Goal: Task Accomplishment & Management: Use online tool/utility

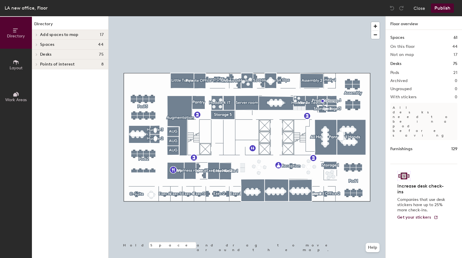
click at [380, 25] on div at bounding box center [376, 29] width 11 height 20
click at [376, 25] on span "button" at bounding box center [375, 26] width 8 height 8
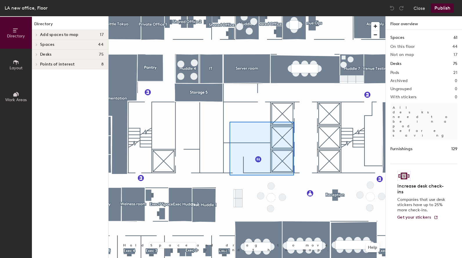
click at [229, 16] on div at bounding box center [247, 16] width 277 height 0
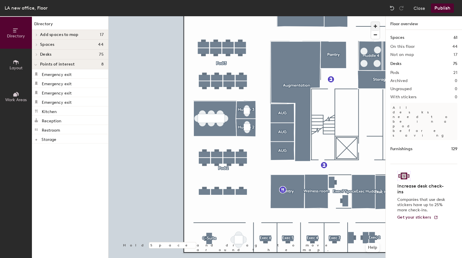
click at [375, 26] on span "button" at bounding box center [375, 26] width 8 height 8
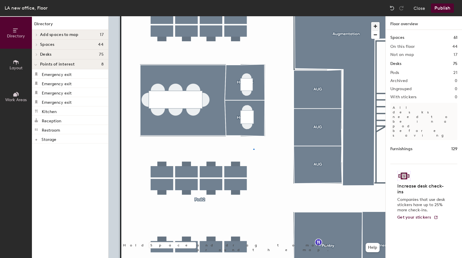
click at [254, 16] on div at bounding box center [247, 16] width 277 height 0
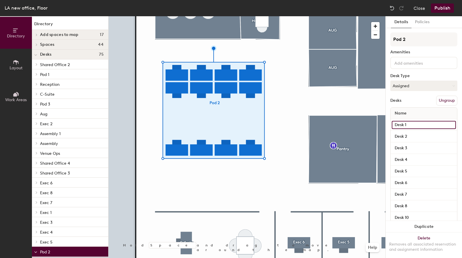
click at [417, 129] on input "Desk 1" at bounding box center [424, 125] width 64 height 8
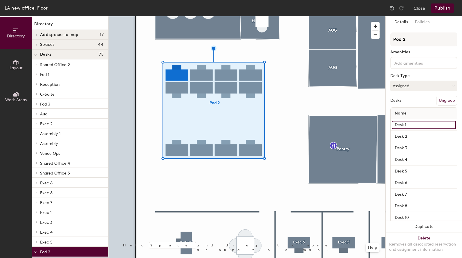
click at [417, 129] on input "Desk 1" at bounding box center [424, 125] width 64 height 8
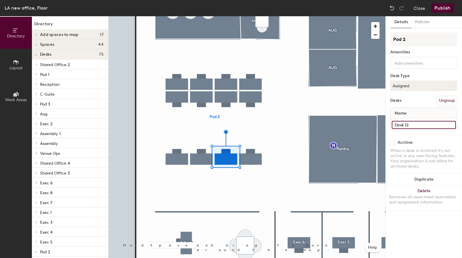
click at [421, 124] on input "Desk 12" at bounding box center [424, 125] width 64 height 8
type input "Desk 14"
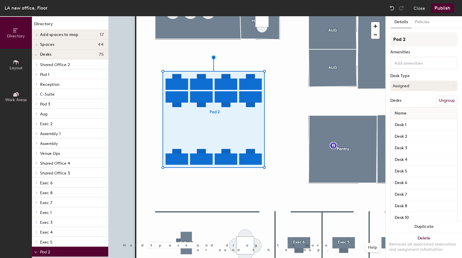
click at [199, 16] on div at bounding box center [247, 16] width 277 height 0
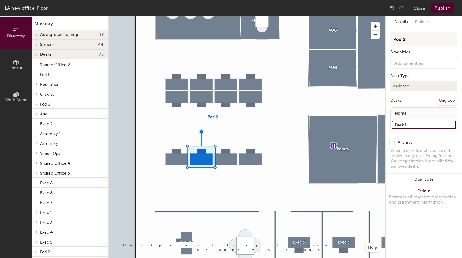
click at [416, 128] on input "Desk 11" at bounding box center [424, 125] width 64 height 8
type input "Desk 15"
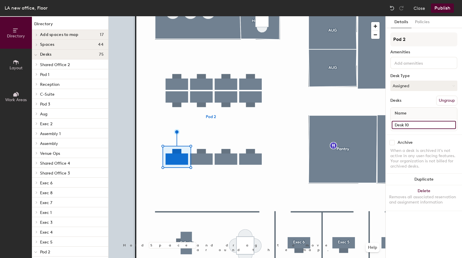
click at [418, 126] on input "Desk 10" at bounding box center [424, 125] width 64 height 8
type input "Desk 16"
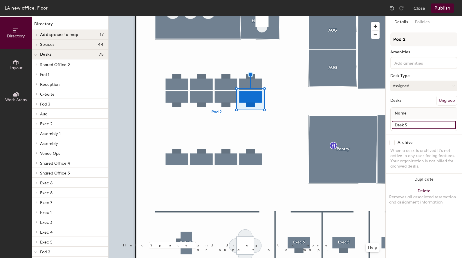
click at [413, 128] on input "Desk 5" at bounding box center [424, 125] width 64 height 8
type input "Desk 17"
click at [421, 127] on input "Desk 6" at bounding box center [424, 125] width 64 height 8
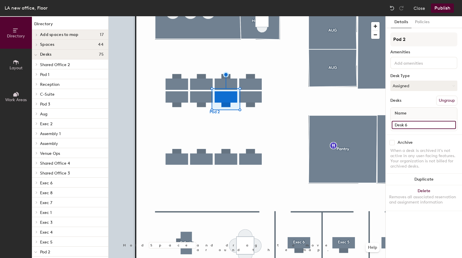
click at [421, 128] on input "Desk 6" at bounding box center [424, 125] width 64 height 8
type input "Desk 18"
click at [213, 16] on div at bounding box center [247, 16] width 277 height 0
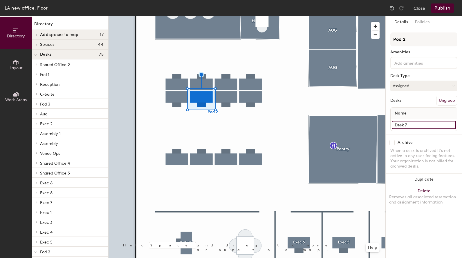
click at [425, 126] on input "Desk 7" at bounding box center [424, 125] width 64 height 8
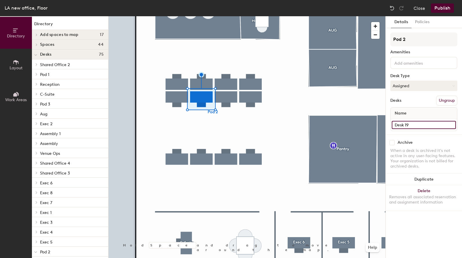
type input "Desk 19"
click at [417, 127] on input "Desk 8" at bounding box center [424, 125] width 64 height 8
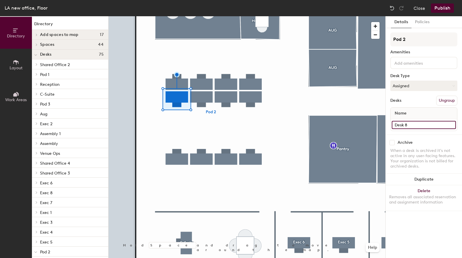
click at [417, 127] on input "Desk 8" at bounding box center [424, 125] width 64 height 8
click at [421, 123] on input "Desk 8" at bounding box center [424, 125] width 64 height 8
type input "Desk 20"
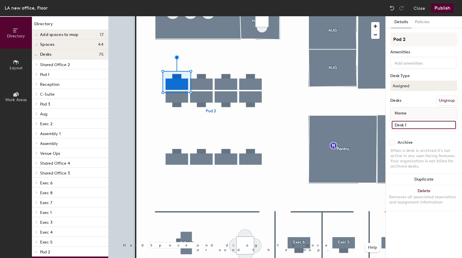
click at [427, 123] on input "Desk 1" at bounding box center [424, 125] width 64 height 8
type input "Desk 21"
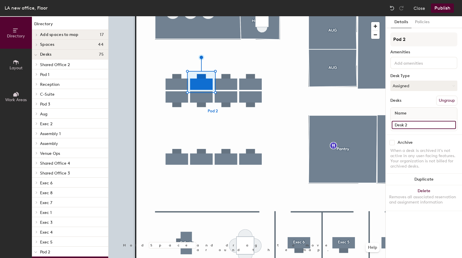
click at [413, 126] on input "Desk 2" at bounding box center [424, 125] width 64 height 8
type input "Desk 22"
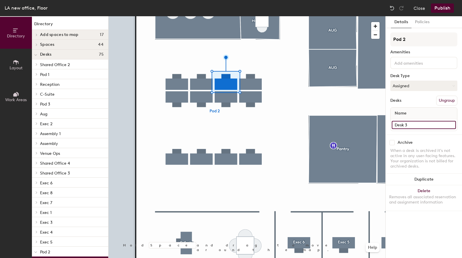
click at [427, 126] on input "Desk 3" at bounding box center [424, 125] width 64 height 8
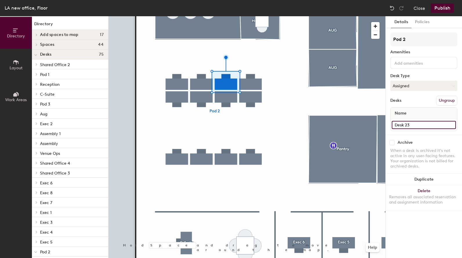
type input "Desk 23"
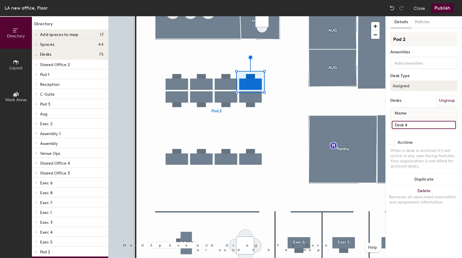
click at [423, 128] on input "Desk 4" at bounding box center [424, 125] width 64 height 8
click at [423, 127] on input "Desk 4" at bounding box center [424, 125] width 64 height 8
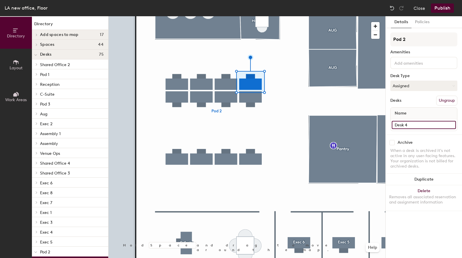
click at [423, 127] on input "Desk 4" at bounding box center [424, 125] width 64 height 8
type input "Desk 24"
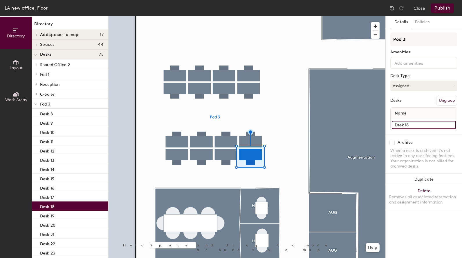
click at [419, 124] on input "Desk 18" at bounding box center [424, 125] width 64 height 8
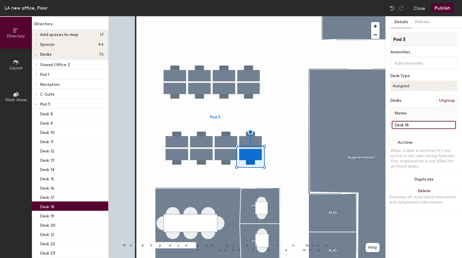
click at [419, 124] on input "Desk 18" at bounding box center [424, 125] width 64 height 8
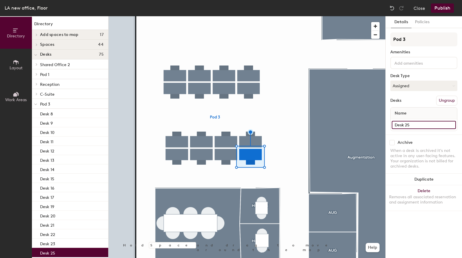
type input "Desk 25"
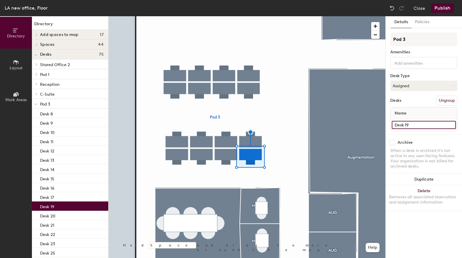
click at [414, 122] on input "Desk 19" at bounding box center [424, 125] width 64 height 8
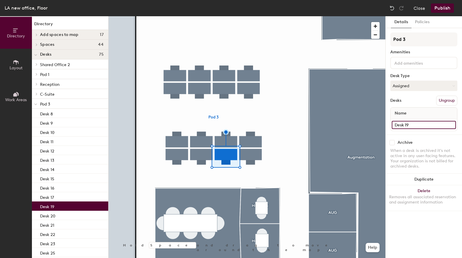
click at [414, 122] on input "Desk 19" at bounding box center [424, 125] width 64 height 8
click at [414, 123] on input "Desk 19" at bounding box center [424, 125] width 64 height 8
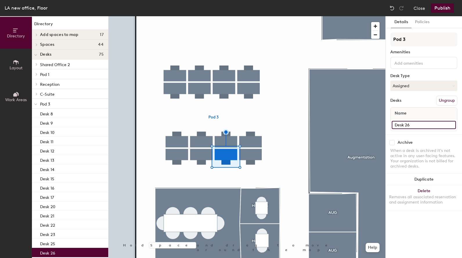
type input "Desk 26"
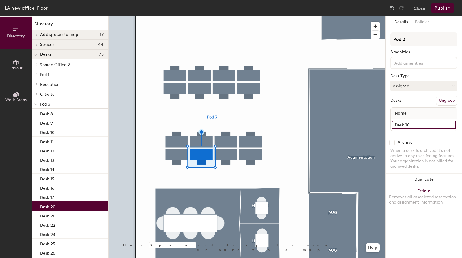
click at [419, 126] on input "Desk 20" at bounding box center [424, 125] width 64 height 8
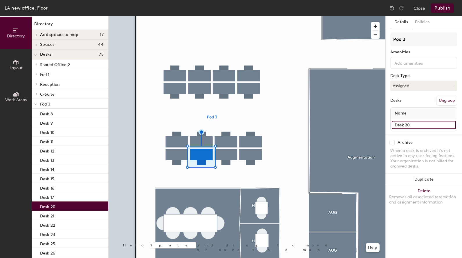
click at [419, 126] on input "Desk 20" at bounding box center [424, 125] width 64 height 8
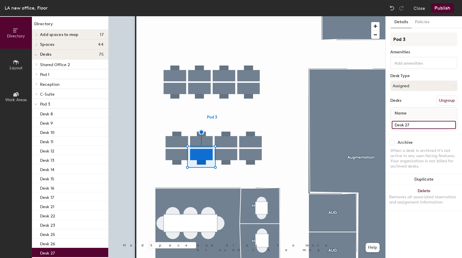
type input "Desk 27"
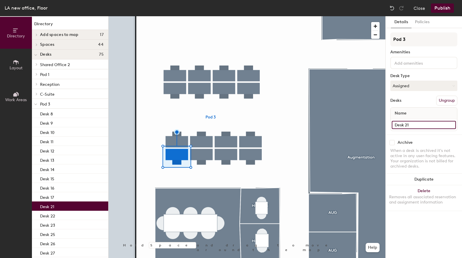
click at [414, 126] on input "Desk 21" at bounding box center [424, 125] width 64 height 8
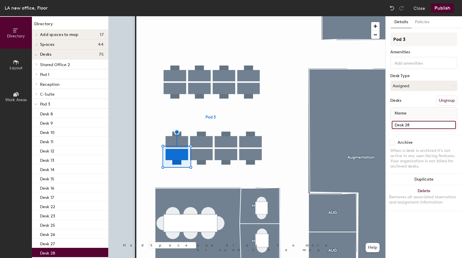
type input "Desk 28"
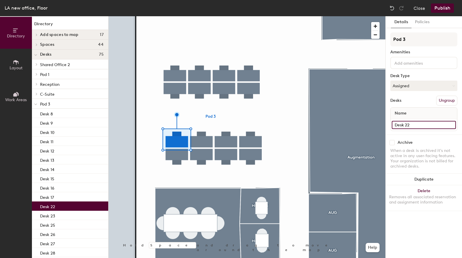
click at [418, 126] on input "Desk 22" at bounding box center [424, 125] width 64 height 8
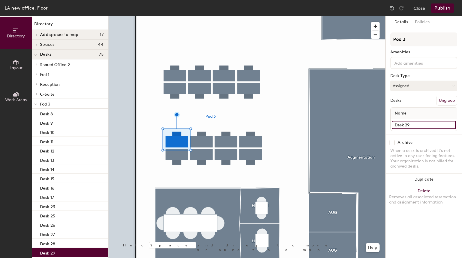
type input "Desk 29"
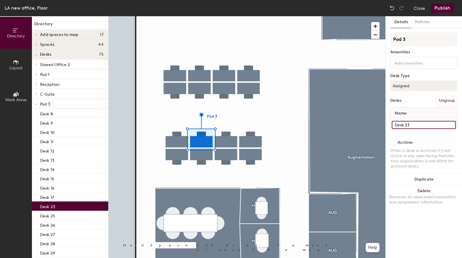
click at [418, 124] on input "Desk 23" at bounding box center [424, 125] width 64 height 8
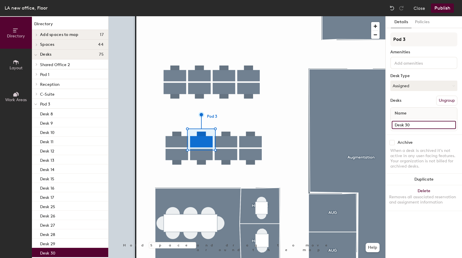
type input "Desk 30"
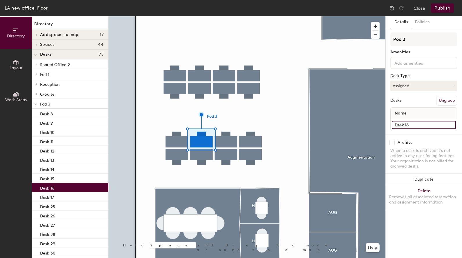
click at [419, 126] on input "Desk 16" at bounding box center [424, 125] width 64 height 8
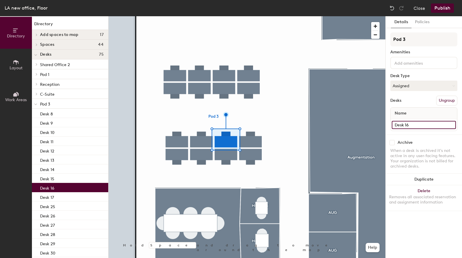
click at [419, 126] on input "Desk 16" at bounding box center [424, 125] width 64 height 8
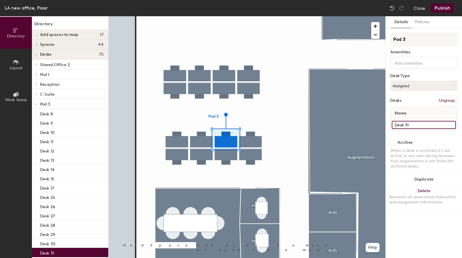
type input "Desk 31"
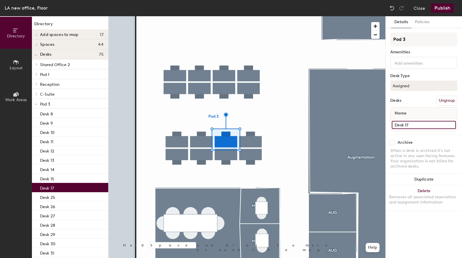
click at [417, 126] on input "Desk 17" at bounding box center [424, 125] width 64 height 8
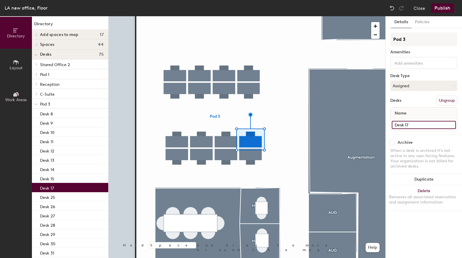
click at [417, 126] on input "Desk 17" at bounding box center [424, 125] width 64 height 8
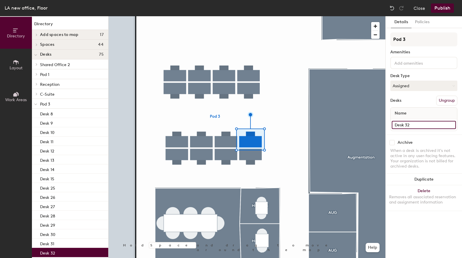
type input "Desk 32"
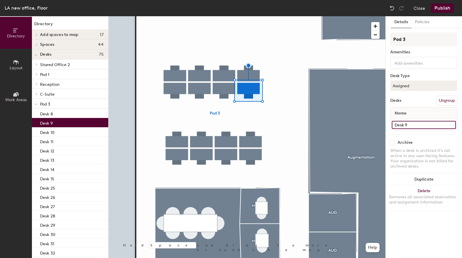
click at [417, 126] on input "Desk 9" at bounding box center [424, 125] width 64 height 8
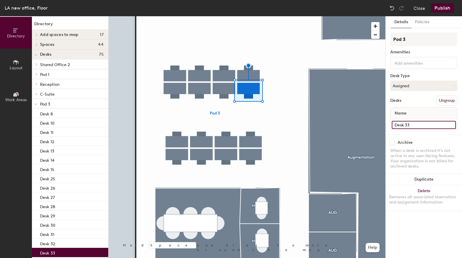
type input "Desk 33"
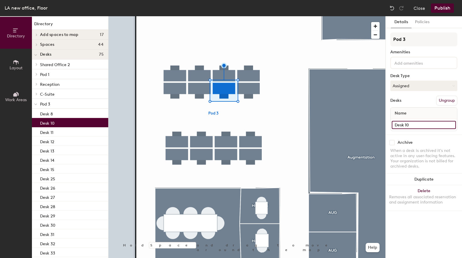
click at [417, 126] on input "Desk 10" at bounding box center [424, 125] width 64 height 8
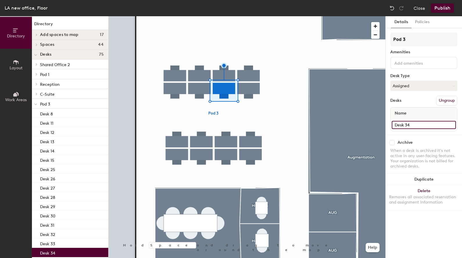
type input "Desk 34"
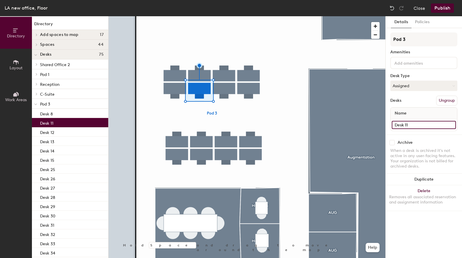
click at [425, 124] on input "Desk 11" at bounding box center [424, 125] width 64 height 8
click at [424, 124] on input "Desk 11" at bounding box center [424, 125] width 64 height 8
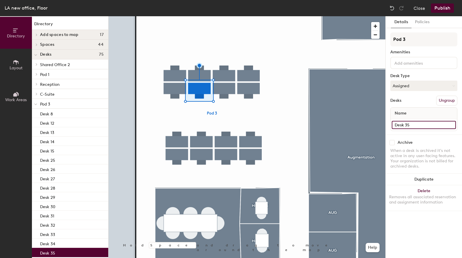
type input "Desk 35"
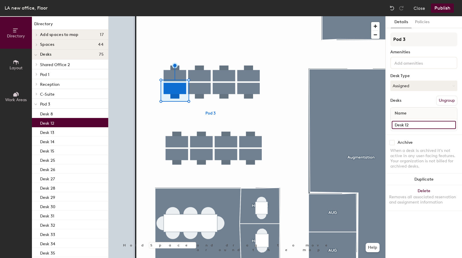
click at [425, 121] on input "Desk 12" at bounding box center [424, 125] width 64 height 8
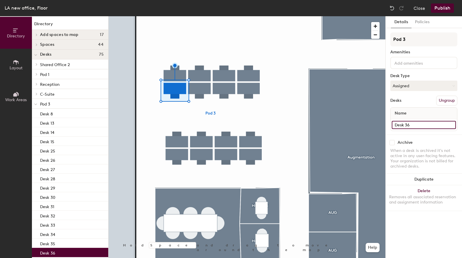
type input "Desk 36"
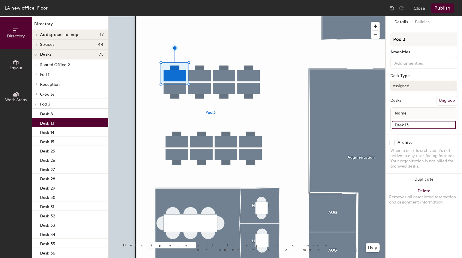
click at [411, 127] on input "Desk 13" at bounding box center [424, 125] width 64 height 8
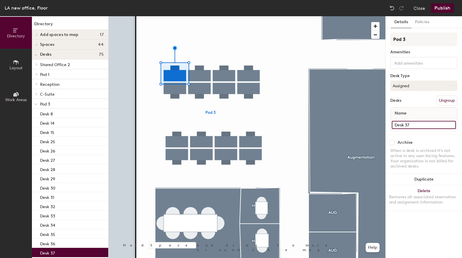
type input "Desk 37"
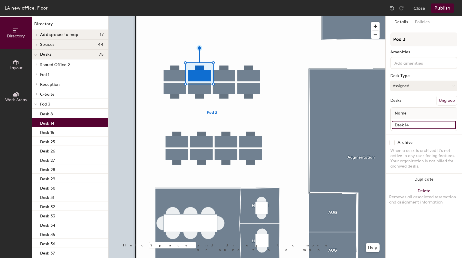
click at [418, 128] on input "Desk 14" at bounding box center [424, 125] width 64 height 8
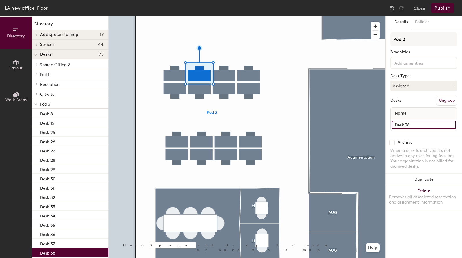
type input "Desk 38"
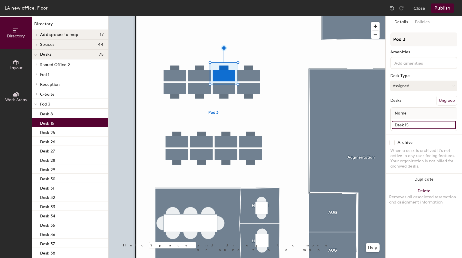
click at [424, 126] on input "Desk 15" at bounding box center [424, 125] width 64 height 8
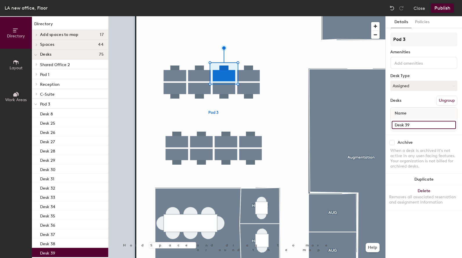
type input "Desk 39"
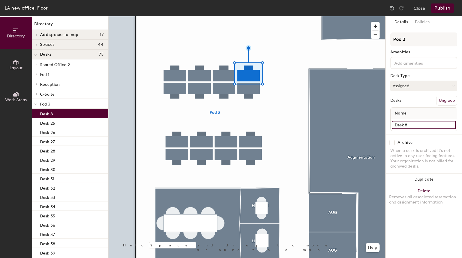
click at [423, 125] on input "Desk 8" at bounding box center [424, 125] width 64 height 8
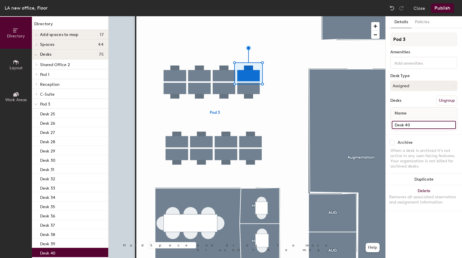
type input "Desk 40"
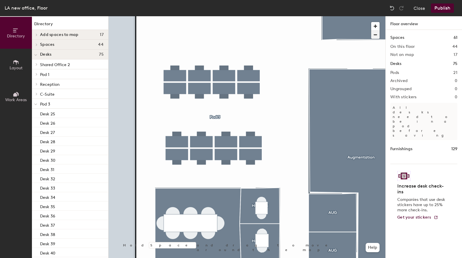
click at [378, 34] on span "button" at bounding box center [375, 35] width 8 height 8
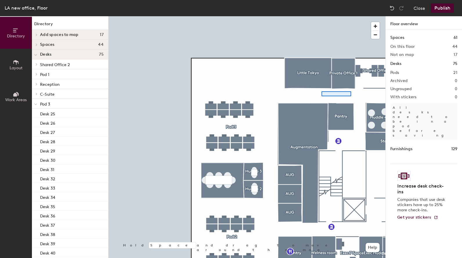
click at [317, 16] on div at bounding box center [247, 16] width 277 height 0
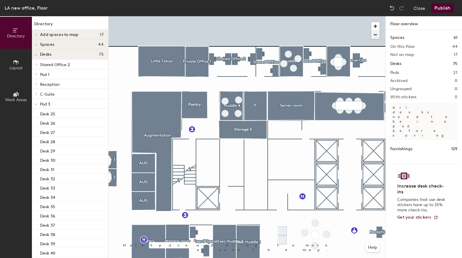
click at [378, 34] on span "button" at bounding box center [375, 35] width 8 height 8
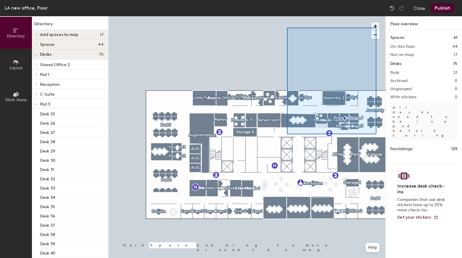
click at [377, 28] on span "button" at bounding box center [375, 26] width 8 height 8
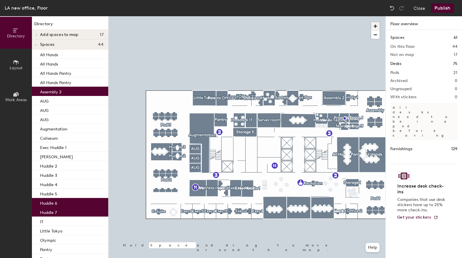
click at [285, 16] on div at bounding box center [247, 16] width 277 height 0
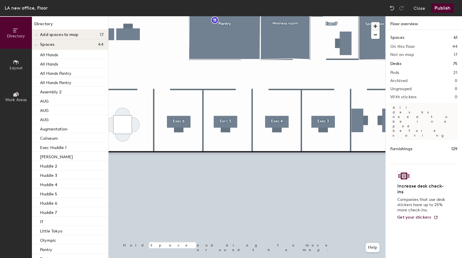
click at [225, 16] on div at bounding box center [247, 16] width 277 height 0
click at [376, 38] on span "button" at bounding box center [375, 35] width 8 height 8
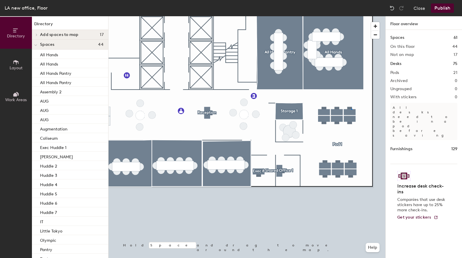
click at [351, 16] on div at bounding box center [247, 16] width 277 height 0
click at [437, 10] on button "Publish" at bounding box center [442, 7] width 23 height 9
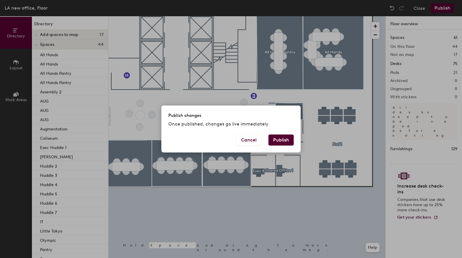
click at [281, 142] on button "Publish" at bounding box center [281, 140] width 25 height 11
